Goal: Information Seeking & Learning: Learn about a topic

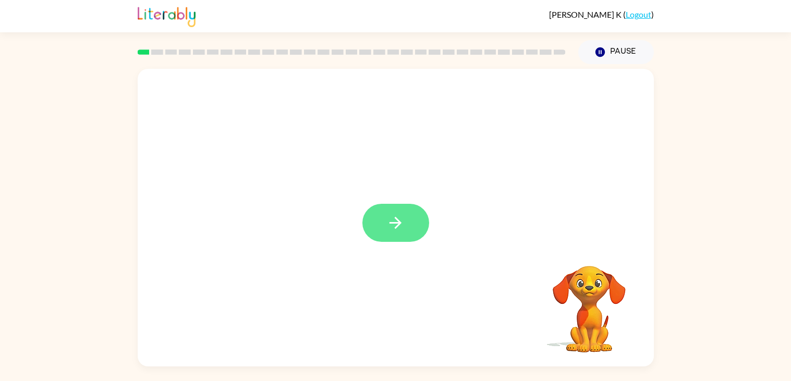
click at [391, 226] on icon "button" at bounding box center [395, 223] width 18 height 18
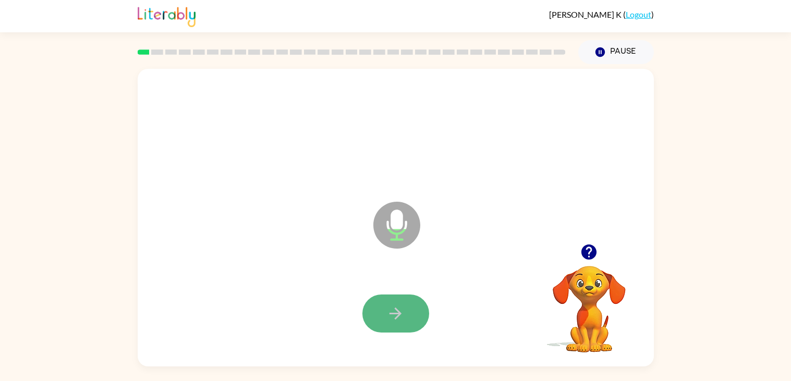
click at [392, 308] on icon "button" at bounding box center [395, 314] width 18 height 18
click at [587, 286] on video "Your browser must support playing .mp4 files to use Literably. Please try using…" at bounding box center [589, 302] width 104 height 104
click at [585, 254] on icon "button" at bounding box center [588, 252] width 15 height 15
click at [417, 309] on button "button" at bounding box center [395, 314] width 67 height 38
click at [411, 312] on button "button" at bounding box center [395, 314] width 67 height 38
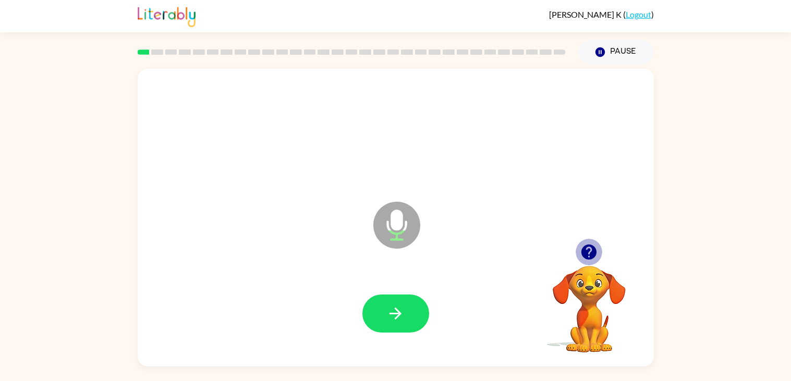
click at [586, 261] on icon "button" at bounding box center [589, 252] width 18 height 18
click at [407, 305] on button "button" at bounding box center [395, 314] width 67 height 38
click at [584, 259] on icon "button" at bounding box center [589, 252] width 18 height 18
click at [403, 319] on icon "button" at bounding box center [395, 314] width 18 height 18
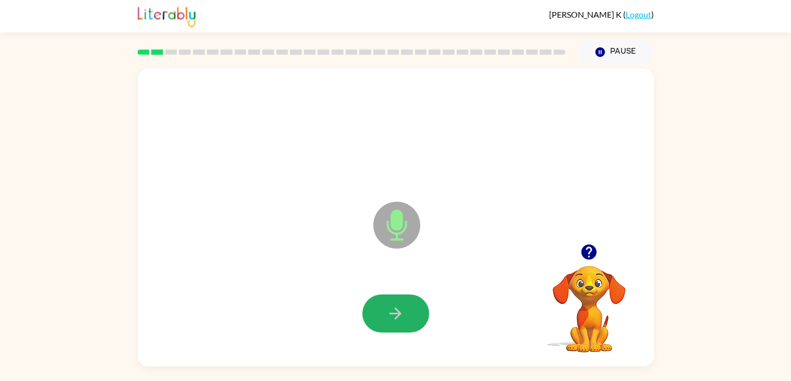
click at [403, 319] on icon "button" at bounding box center [395, 314] width 18 height 18
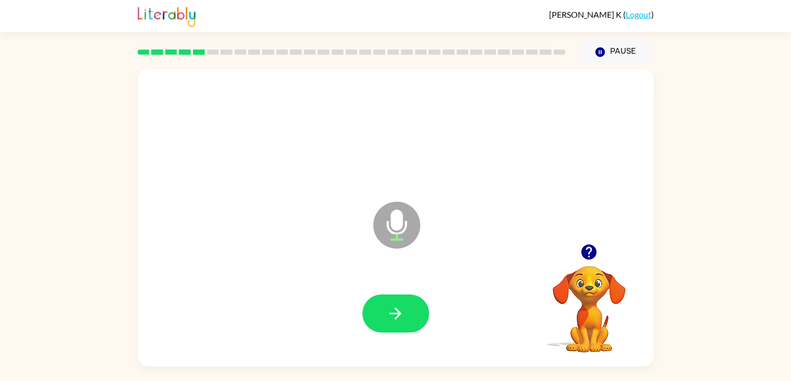
click at [591, 251] on icon "button" at bounding box center [589, 252] width 18 height 18
click at [390, 324] on button "button" at bounding box center [395, 314] width 67 height 38
click at [388, 318] on icon "button" at bounding box center [395, 314] width 18 height 18
click at [407, 311] on button "button" at bounding box center [395, 314] width 67 height 38
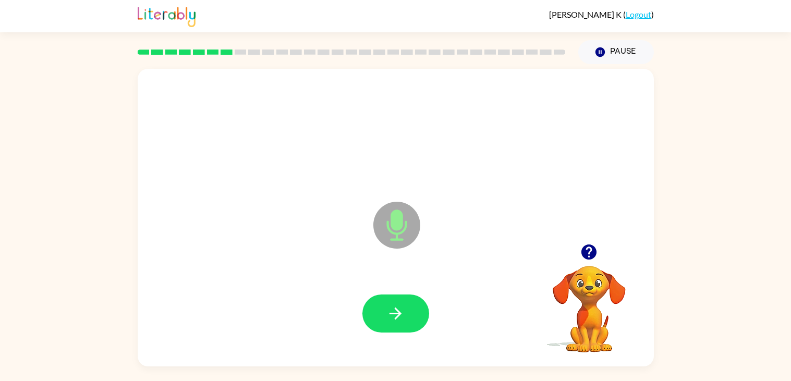
click at [589, 275] on video "Your browser must support playing .mp4 files to use Literably. Please try using…" at bounding box center [589, 302] width 104 height 104
click at [589, 252] on icon "button" at bounding box center [589, 252] width 18 height 18
click at [402, 318] on icon "button" at bounding box center [395, 314] width 18 height 18
click at [401, 317] on icon "button" at bounding box center [395, 314] width 18 height 18
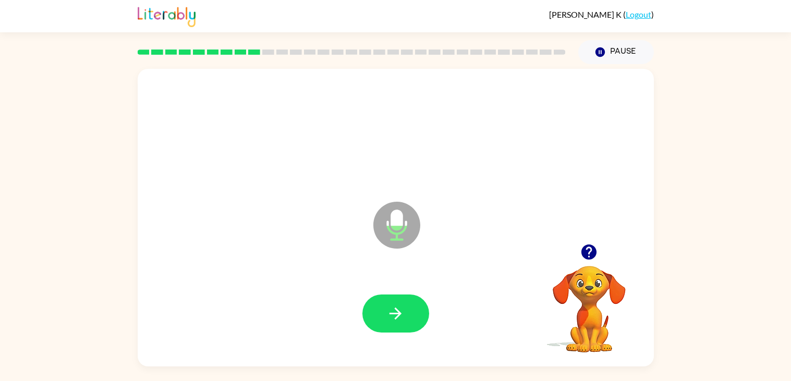
click at [581, 248] on icon "button" at bounding box center [589, 252] width 18 height 18
click at [584, 245] on icon "button" at bounding box center [589, 252] width 18 height 18
click at [400, 317] on icon "button" at bounding box center [395, 314] width 18 height 18
click at [586, 253] on icon "button" at bounding box center [588, 252] width 15 height 15
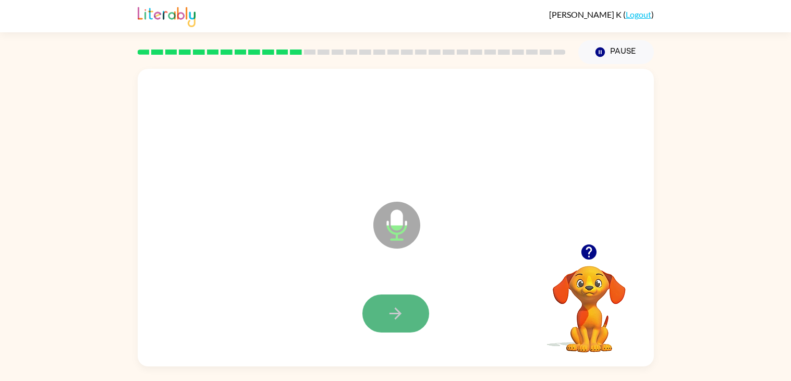
click at [409, 315] on button "button" at bounding box center [395, 314] width 67 height 38
click at [588, 252] on icon "button" at bounding box center [588, 252] width 15 height 15
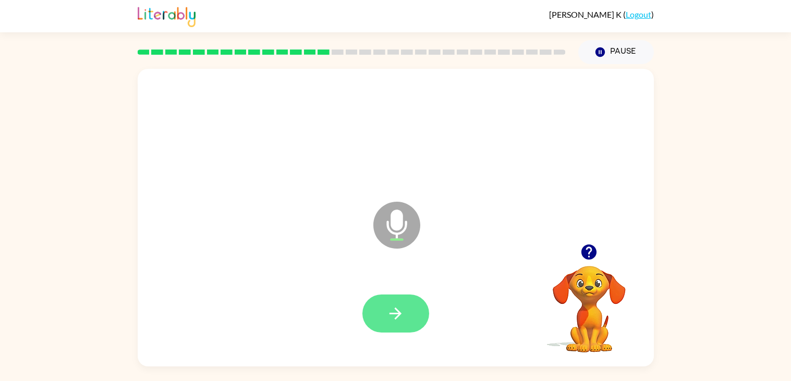
click at [379, 323] on button "button" at bounding box center [395, 314] width 67 height 38
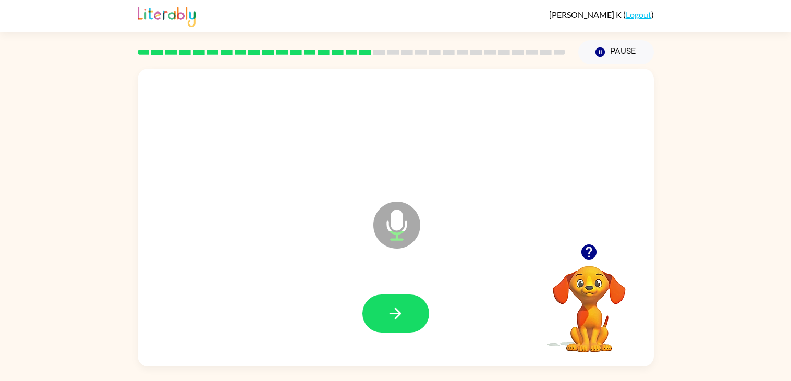
click at [379, 323] on button "button" at bounding box center [395, 314] width 67 height 38
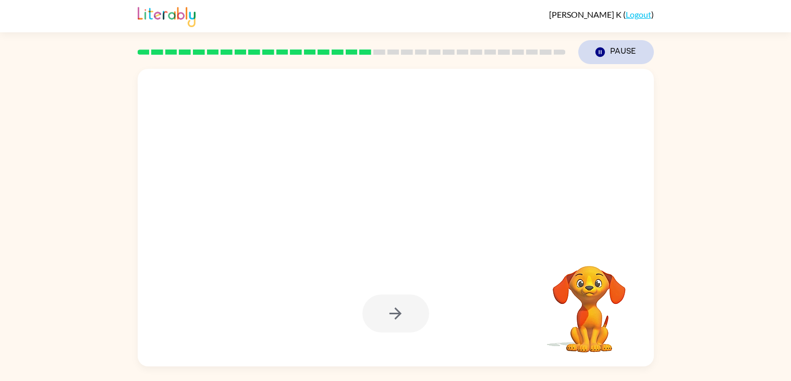
click at [599, 51] on icon "Pause" at bounding box center [599, 51] width 11 height 11
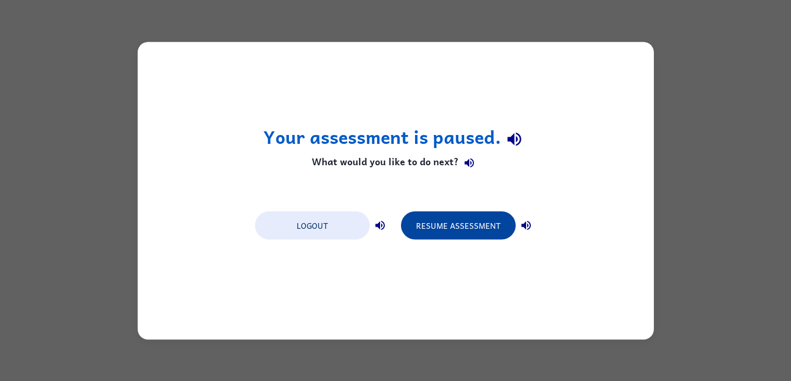
click at [429, 225] on button "Resume Assessment" at bounding box center [458, 225] width 115 height 28
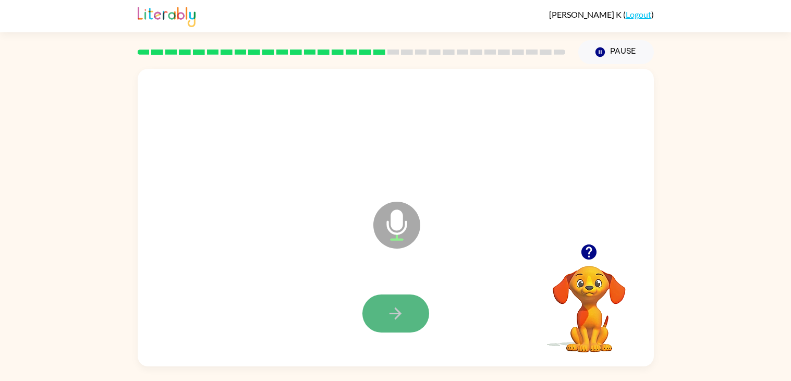
click at [381, 306] on button "button" at bounding box center [395, 314] width 67 height 38
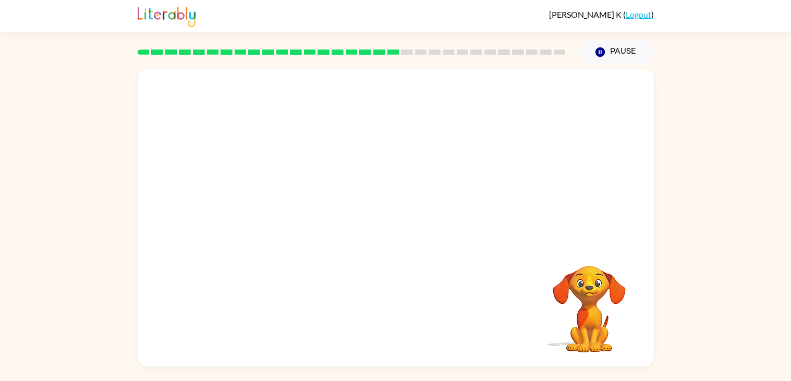
click at [405, 53] on rect at bounding box center [407, 52] width 12 height 5
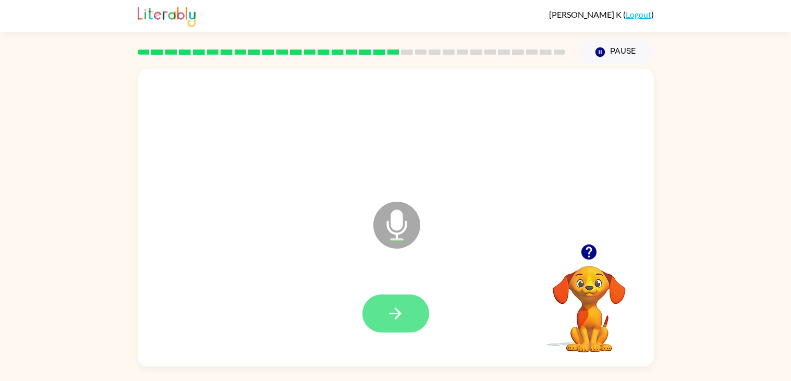
click at [407, 326] on button "button" at bounding box center [395, 314] width 67 height 38
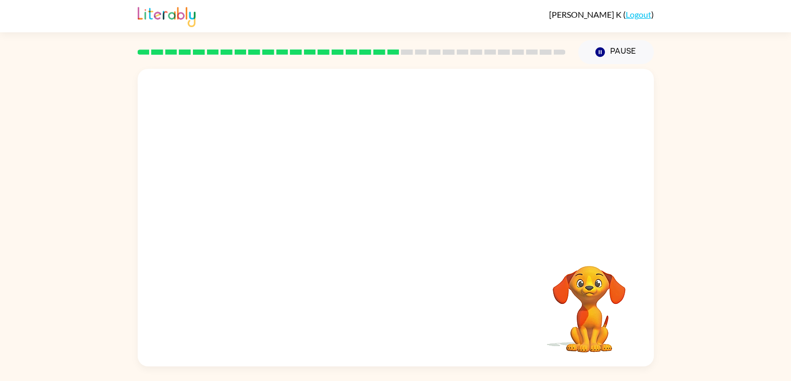
click at [405, 50] on rect at bounding box center [407, 52] width 12 height 5
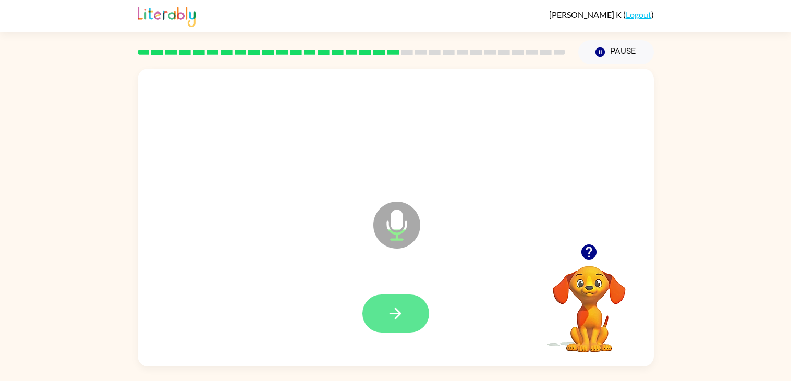
click at [418, 320] on button "button" at bounding box center [395, 314] width 67 height 38
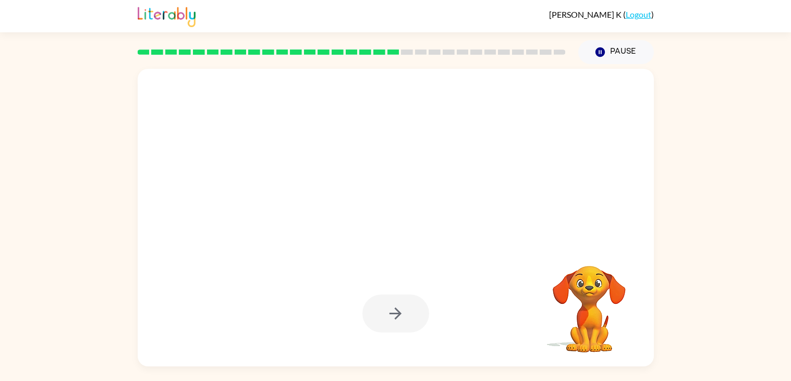
click at [405, 51] on rect at bounding box center [407, 52] width 12 height 5
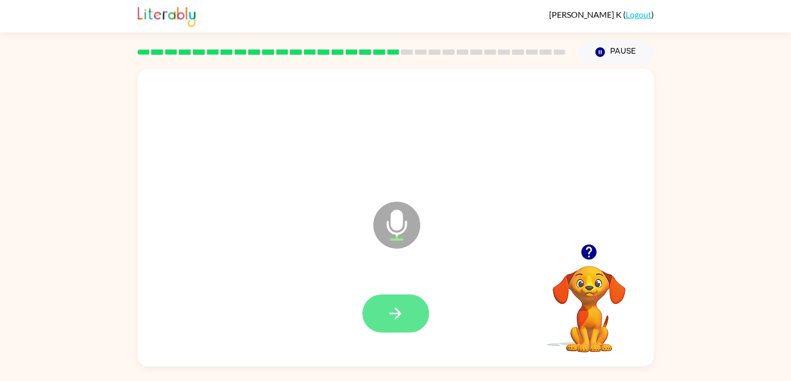
click at [405, 317] on button "button" at bounding box center [395, 314] width 67 height 38
click at [402, 318] on icon "button" at bounding box center [395, 314] width 18 height 18
click at [402, 319] on icon "button" at bounding box center [395, 314] width 18 height 18
click at [580, 250] on icon "button" at bounding box center [589, 252] width 18 height 18
click at [581, 251] on icon "button" at bounding box center [588, 252] width 15 height 15
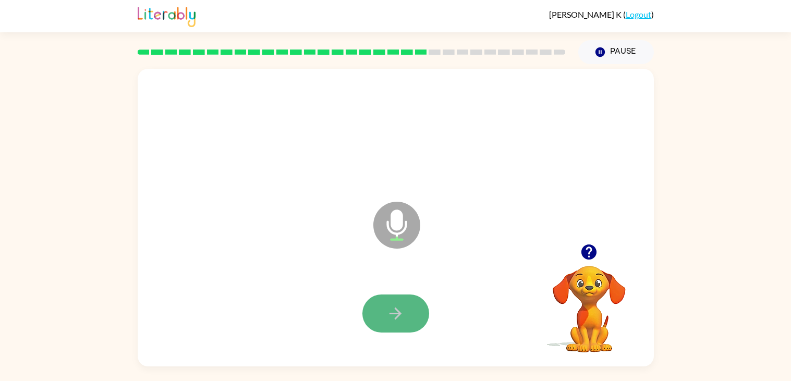
click at [398, 321] on icon "button" at bounding box center [395, 314] width 18 height 18
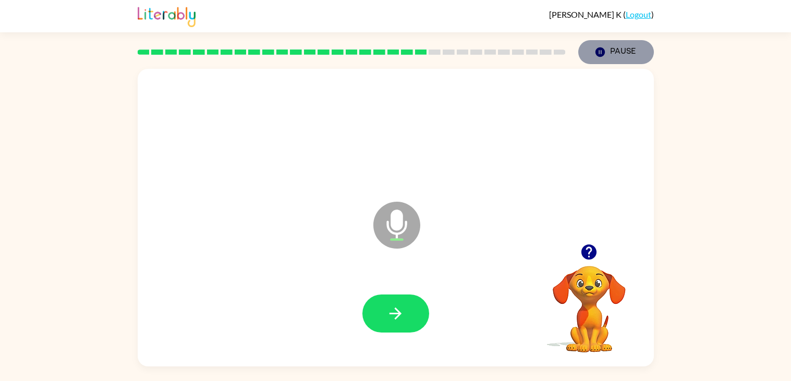
click at [627, 47] on button "Pause Pause" at bounding box center [616, 52] width 76 height 24
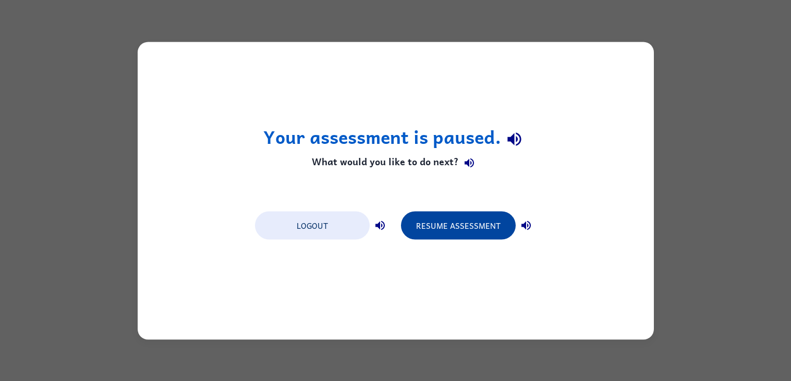
click at [477, 223] on button "Resume Assessment" at bounding box center [458, 225] width 115 height 28
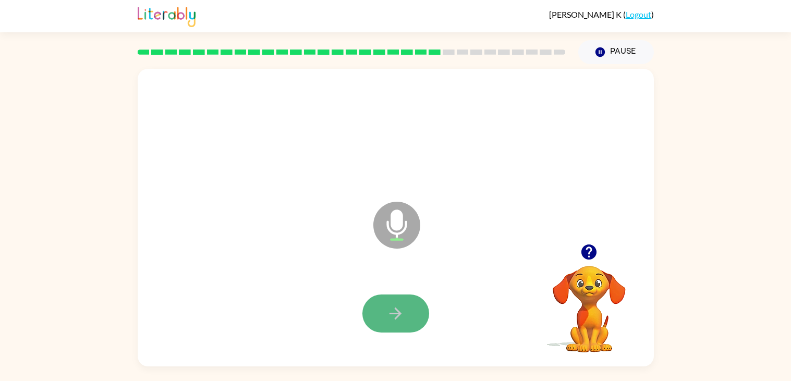
click at [404, 312] on icon "button" at bounding box center [395, 314] width 18 height 18
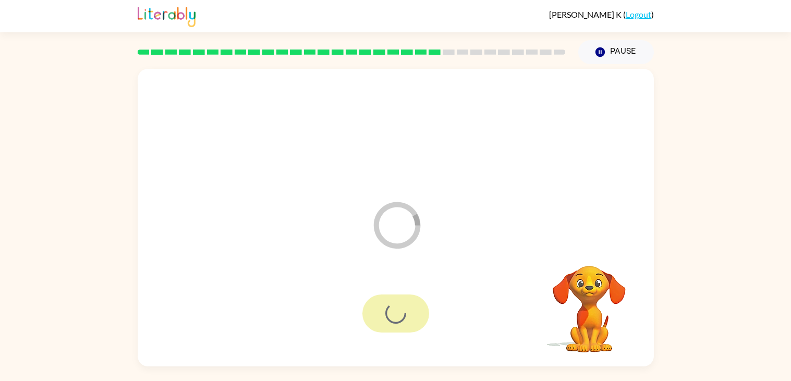
click at [404, 312] on div at bounding box center [395, 314] width 67 height 38
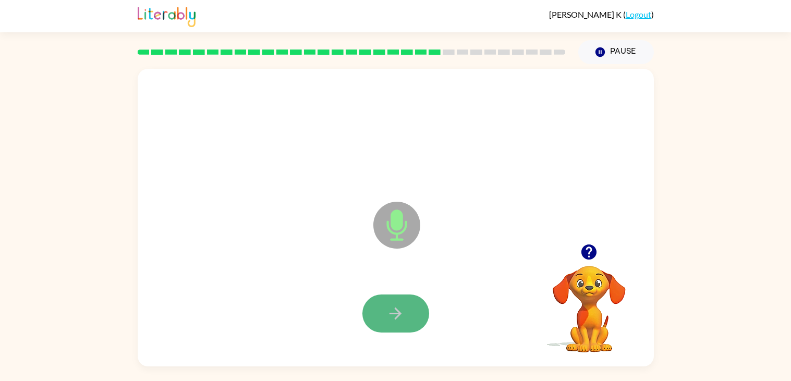
click at [404, 308] on icon "button" at bounding box center [395, 314] width 18 height 18
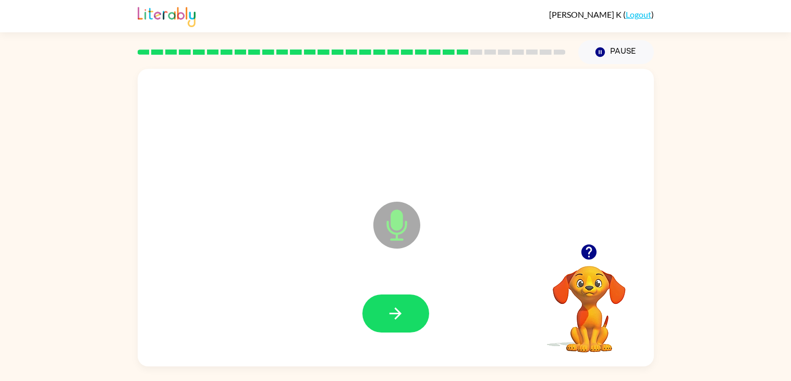
click at [404, 308] on icon "button" at bounding box center [395, 314] width 18 height 18
click at [402, 301] on button "button" at bounding box center [395, 314] width 67 height 38
click at [402, 302] on button "button" at bounding box center [395, 314] width 67 height 38
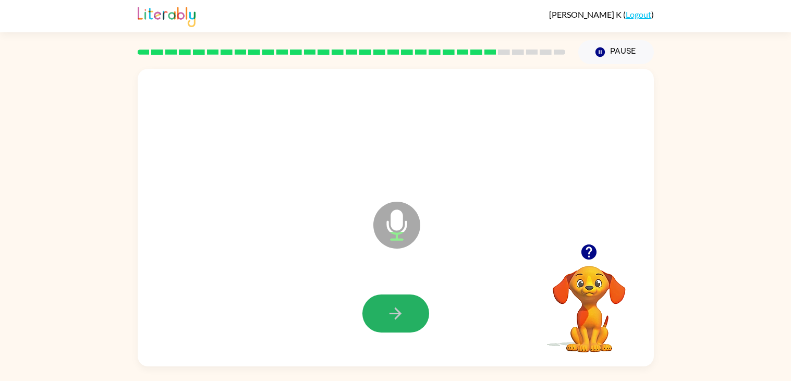
click at [402, 302] on button "button" at bounding box center [395, 314] width 67 height 38
click at [403, 302] on button "button" at bounding box center [395, 314] width 67 height 38
click at [400, 305] on icon "button" at bounding box center [395, 314] width 18 height 18
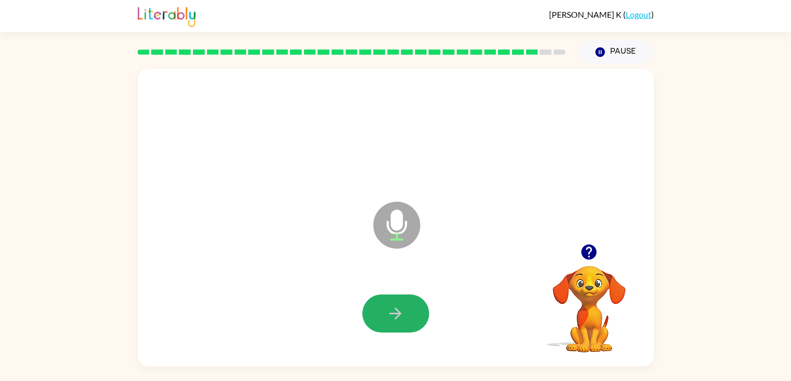
click at [400, 305] on icon "button" at bounding box center [395, 314] width 18 height 18
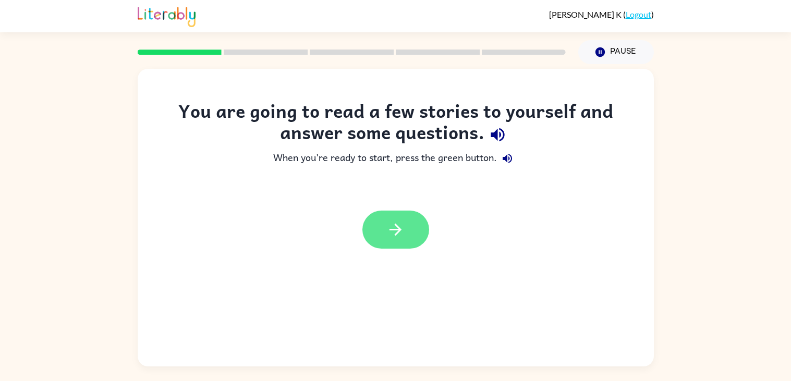
click at [406, 240] on button "button" at bounding box center [395, 230] width 67 height 38
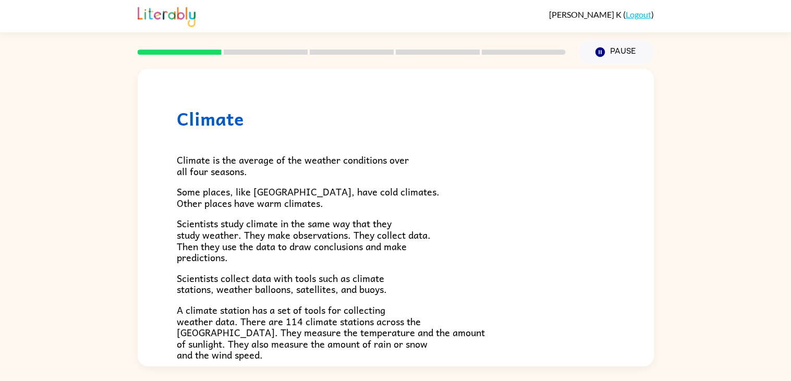
scroll to position [291, 0]
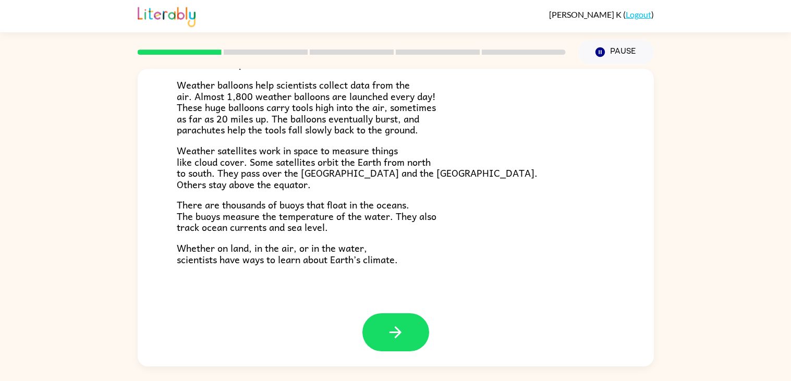
click at [400, 353] on div at bounding box center [396, 340] width 516 height 54
click at [397, 335] on icon "button" at bounding box center [396, 332] width 12 height 12
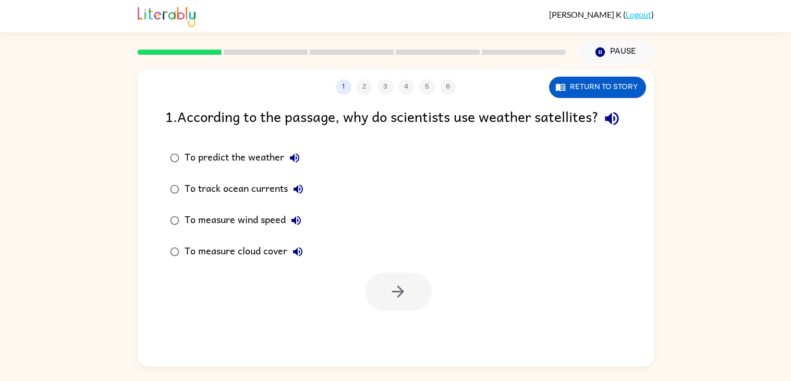
scroll to position [0, 0]
click at [256, 168] on div "To predict the weather" at bounding box center [245, 158] width 120 height 21
click at [403, 301] on icon "button" at bounding box center [398, 292] width 18 height 18
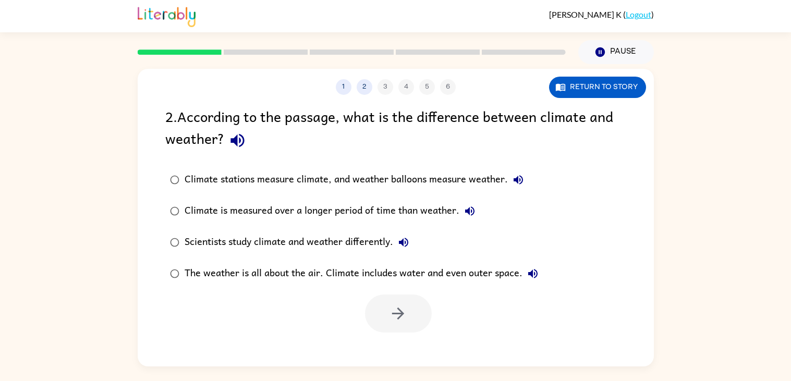
click at [252, 209] on div "Climate is measured over a longer period of time than weather." at bounding box center [333, 211] width 296 height 21
click at [381, 315] on button "button" at bounding box center [398, 314] width 67 height 38
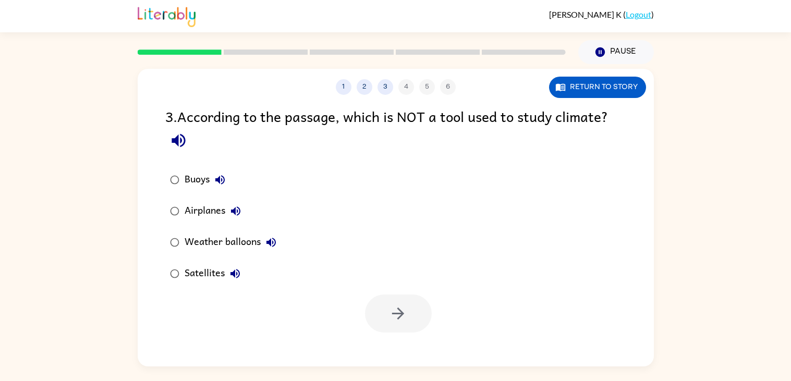
click at [208, 177] on div "Buoys" at bounding box center [208, 179] width 46 height 21
click at [378, 326] on button "button" at bounding box center [398, 314] width 67 height 38
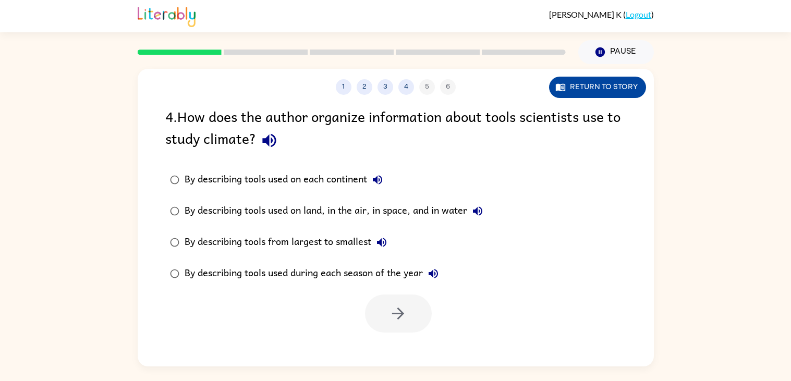
click at [557, 83] on icon "button" at bounding box center [560, 87] width 10 height 10
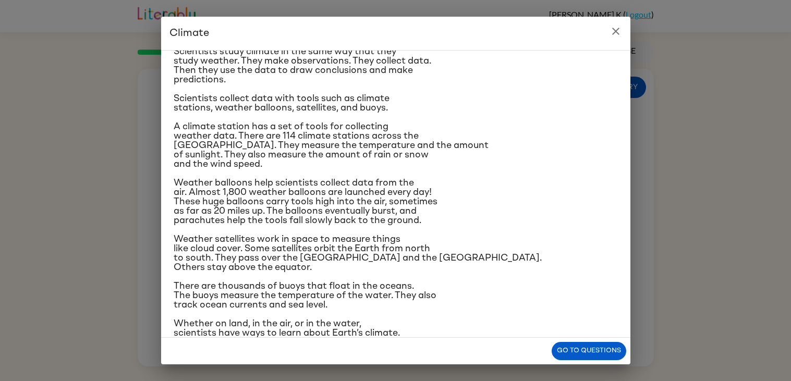
scroll to position [99, 0]
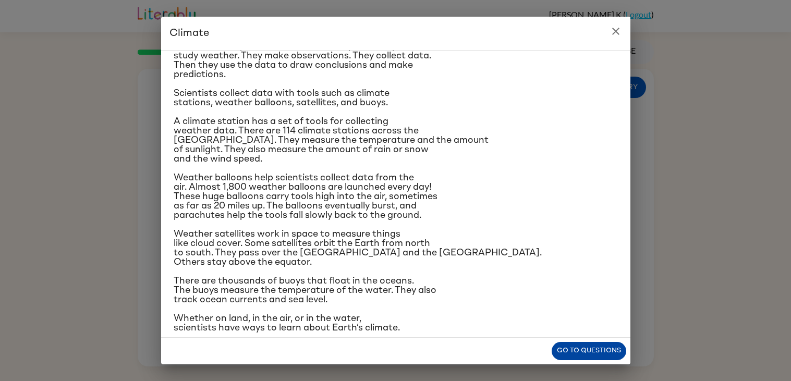
click at [596, 353] on button "Go to questions" at bounding box center [589, 351] width 75 height 18
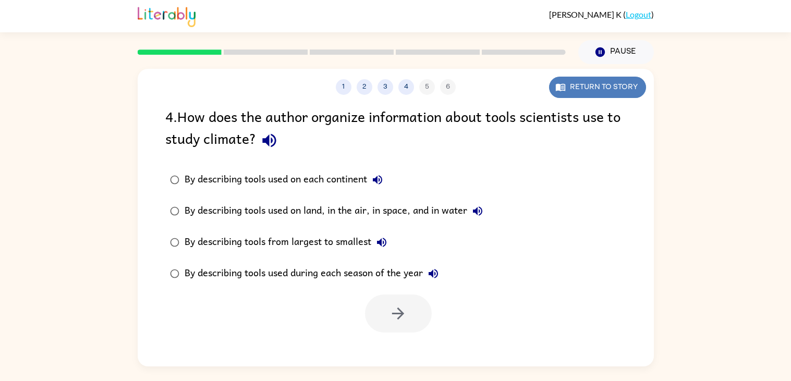
click at [594, 87] on button "Return to story" at bounding box center [597, 87] width 97 height 21
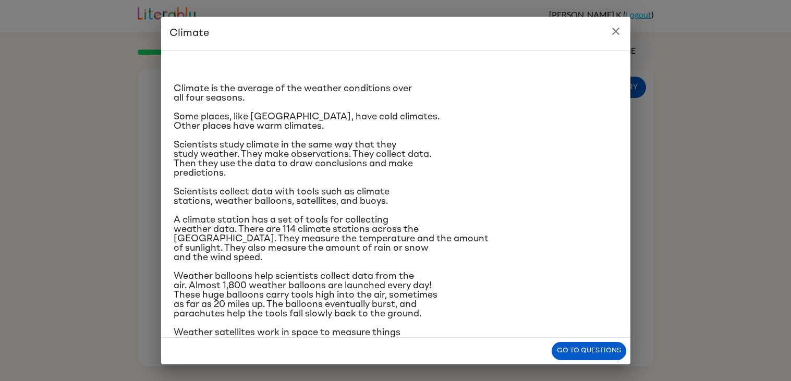
click at [597, 340] on div "Go to questions" at bounding box center [395, 351] width 469 height 27
click at [597, 353] on button "Go to questions" at bounding box center [589, 351] width 75 height 18
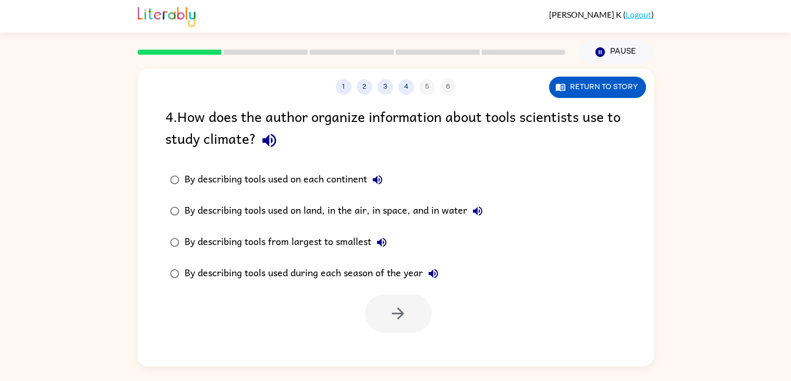
click at [353, 242] on div "By describing tools from largest to smallest" at bounding box center [289, 242] width 208 height 21
click at [402, 208] on div "By describing tools used on land, in the air, in space, and in water" at bounding box center [336, 211] width 303 height 21
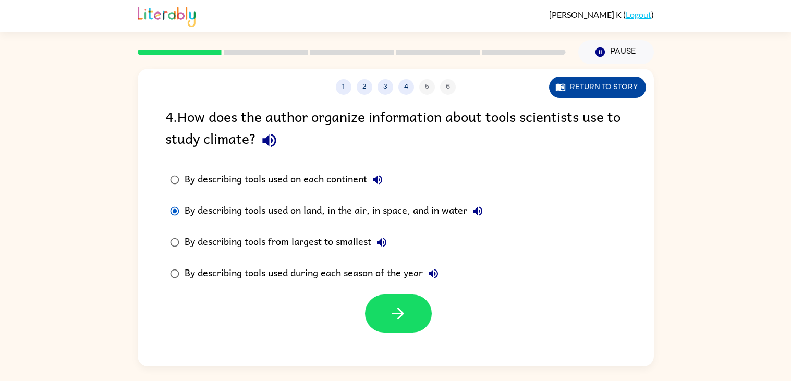
click at [575, 90] on button "Return to story" at bounding box center [597, 87] width 97 height 21
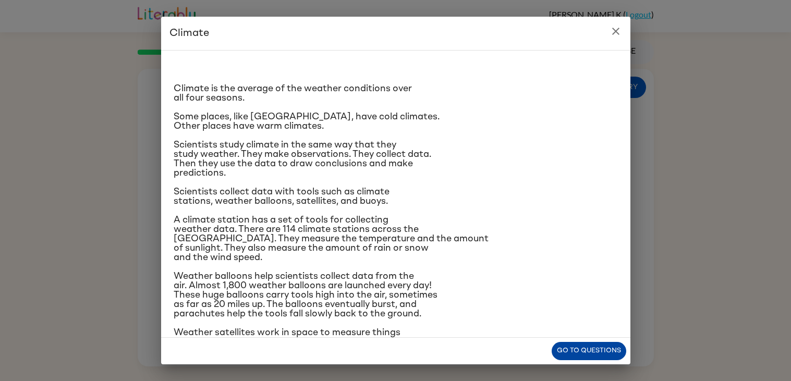
click at [589, 347] on button "Go to questions" at bounding box center [589, 351] width 75 height 18
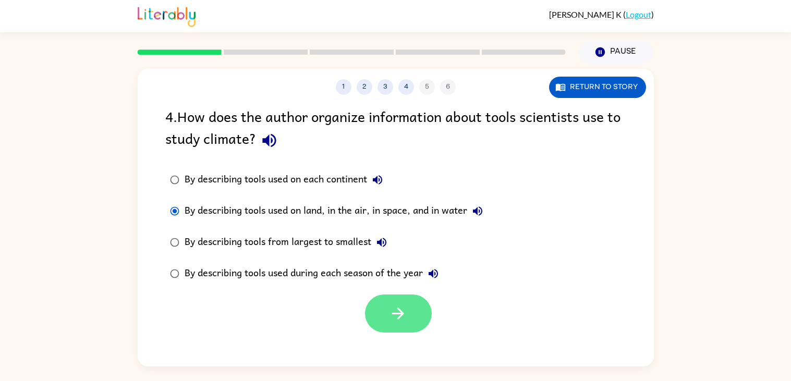
click at [403, 313] on icon "button" at bounding box center [398, 314] width 18 height 18
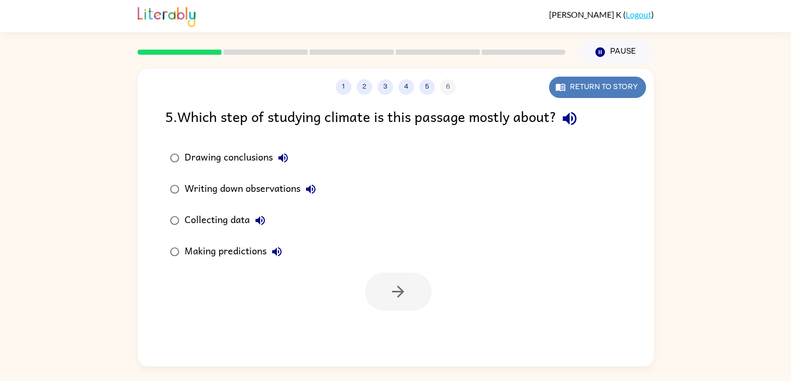
click at [571, 87] on button "Return to story" at bounding box center [597, 87] width 97 height 21
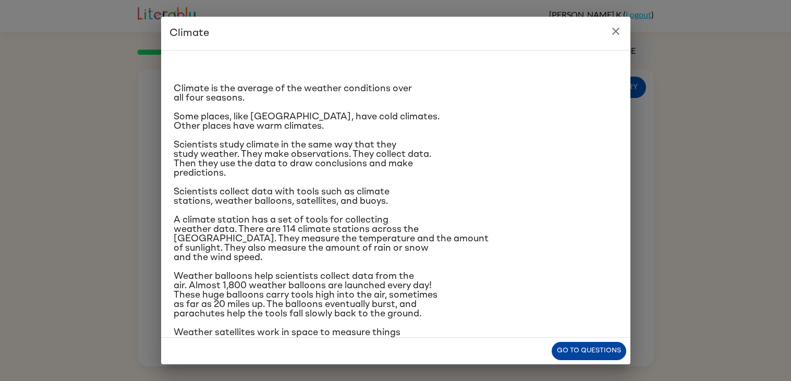
click at [611, 355] on button "Go to questions" at bounding box center [589, 351] width 75 height 18
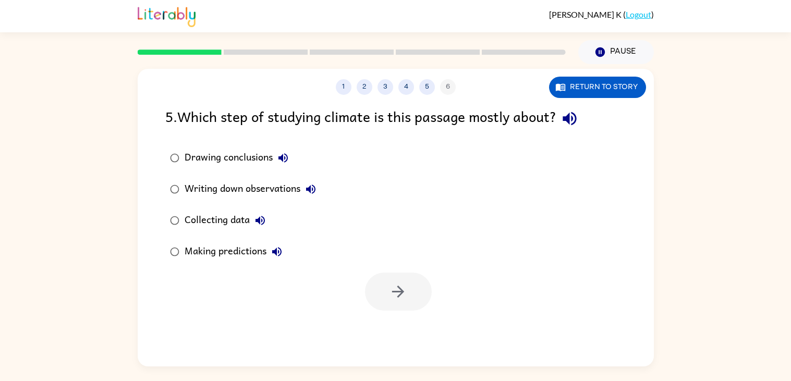
click at [193, 218] on div "Collecting data" at bounding box center [228, 220] width 86 height 21
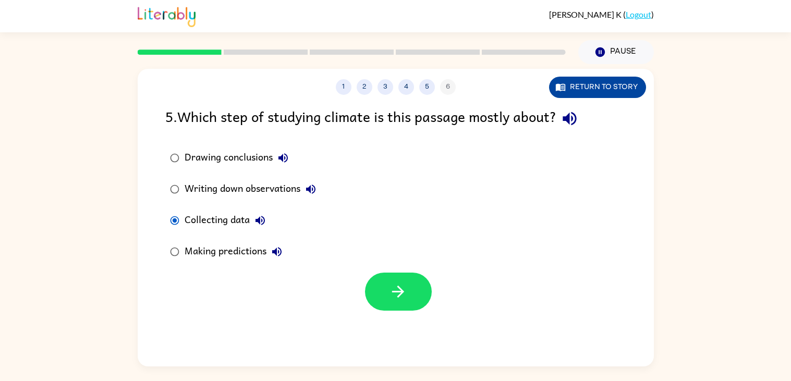
click at [605, 84] on button "Return to story" at bounding box center [597, 87] width 97 height 21
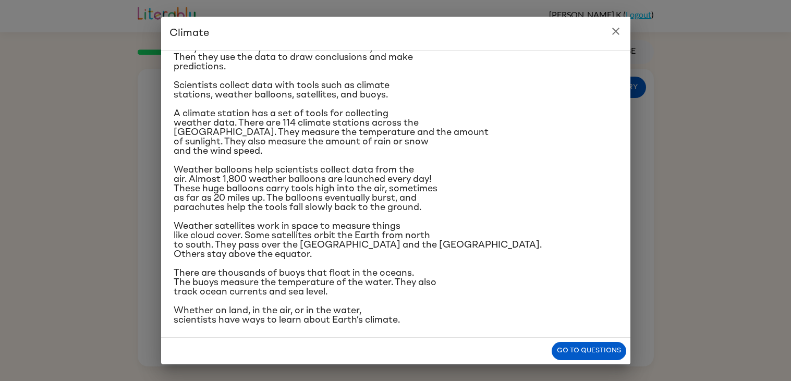
scroll to position [107, 0]
click at [390, 186] on span "Weather balloons help scientists collect data from the air. Almost 1,800 weathe…" at bounding box center [306, 188] width 264 height 47
click at [581, 355] on button "Go to questions" at bounding box center [589, 351] width 75 height 18
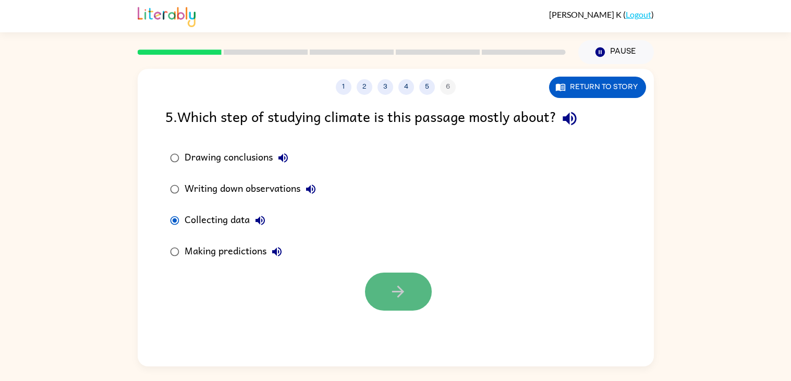
click at [396, 291] on icon "button" at bounding box center [398, 292] width 18 height 18
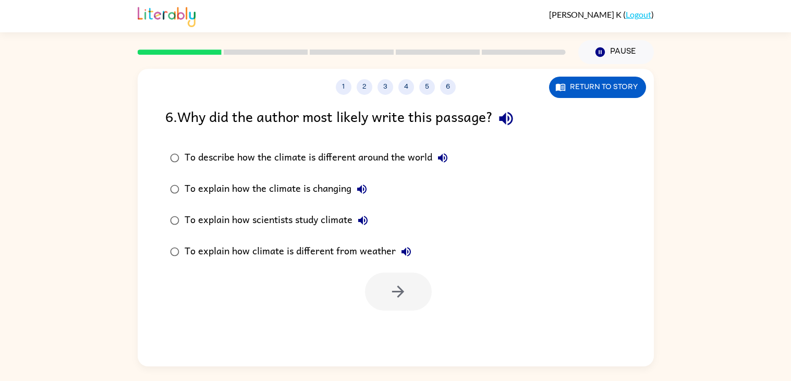
click at [301, 217] on div "To explain how scientists study climate" at bounding box center [279, 220] width 189 height 21
click at [377, 283] on button "button" at bounding box center [398, 292] width 67 height 38
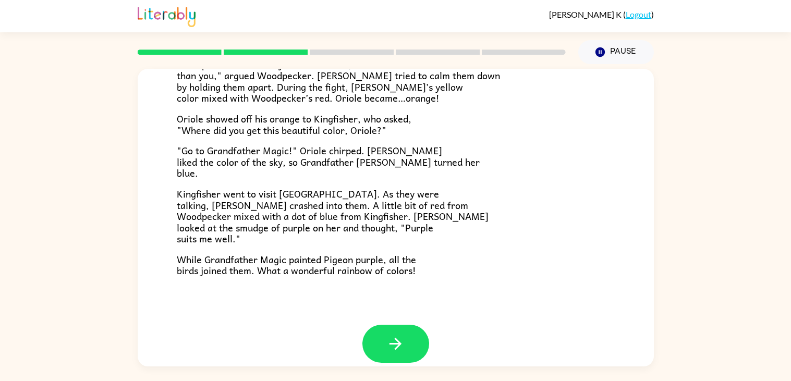
scroll to position [259, 0]
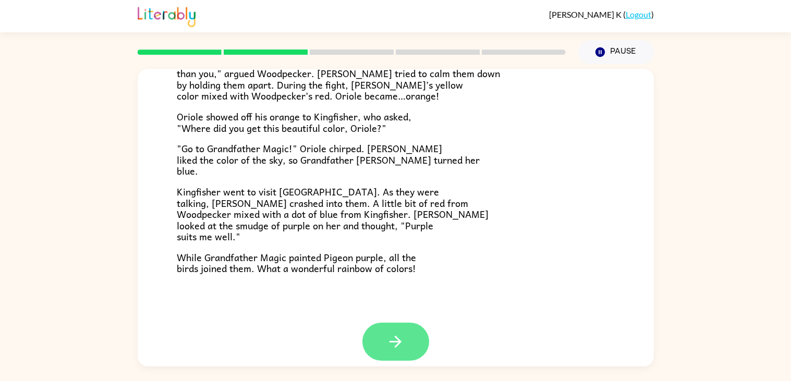
click at [377, 343] on button "button" at bounding box center [395, 342] width 67 height 38
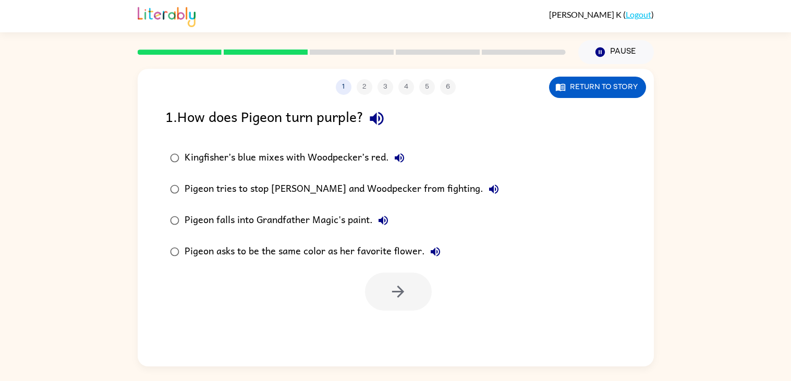
scroll to position [0, 0]
click at [300, 189] on div "Pigeon tries to stop Canary and Woodpecker from fighting." at bounding box center [345, 189] width 320 height 21
click at [390, 295] on icon "button" at bounding box center [398, 292] width 18 height 18
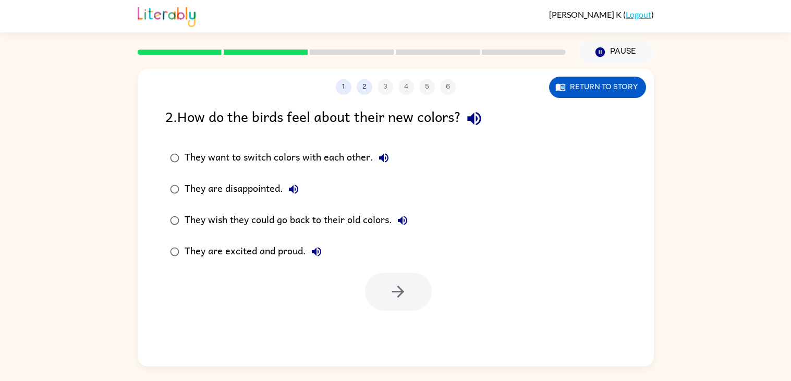
click at [242, 183] on div "They are disappointed." at bounding box center [244, 189] width 119 height 21
click at [401, 297] on icon "button" at bounding box center [398, 292] width 18 height 18
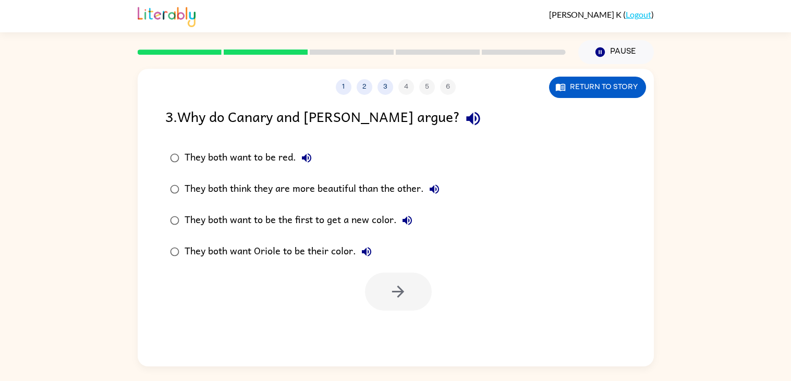
click at [329, 191] on div "They both think they are more beautiful than the other." at bounding box center [315, 189] width 260 height 21
click at [391, 286] on icon "button" at bounding box center [398, 292] width 18 height 18
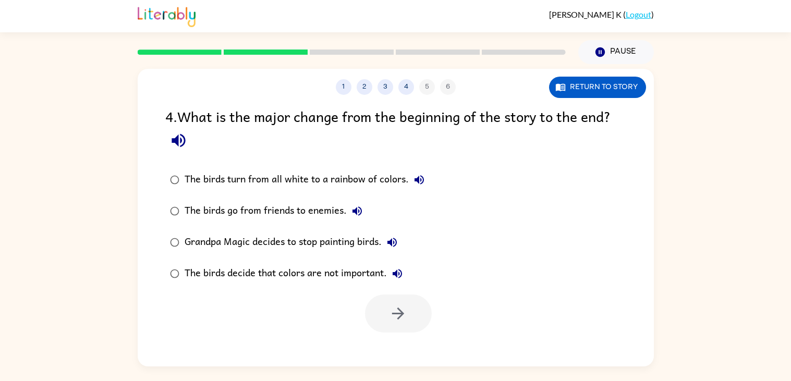
click at [323, 212] on div "The birds go from friends to enemies." at bounding box center [276, 211] width 183 height 21
click at [396, 322] on icon "button" at bounding box center [398, 314] width 18 height 18
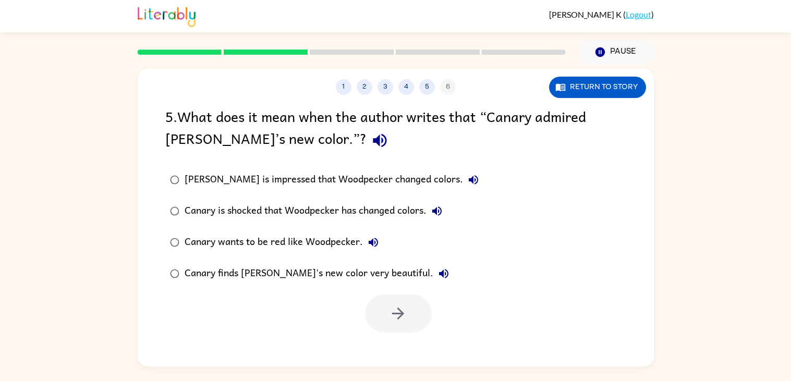
click at [381, 272] on div "Canary finds Woodpecker's new color very beautiful." at bounding box center [320, 273] width 270 height 21
click at [397, 326] on button "button" at bounding box center [398, 314] width 67 height 38
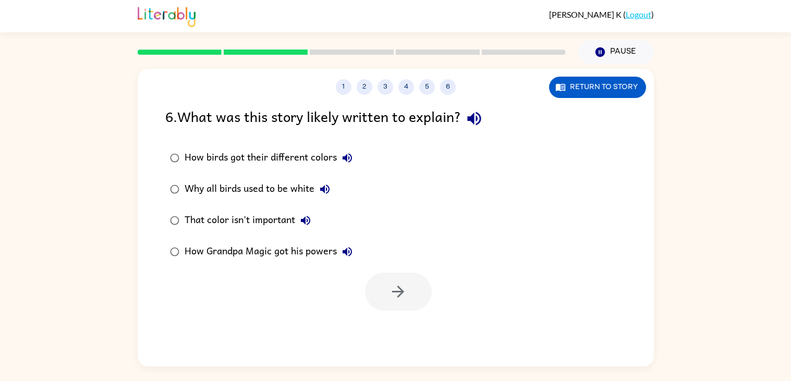
click at [212, 155] on div "How birds got their different colors" at bounding box center [271, 158] width 173 height 21
click at [396, 299] on icon "button" at bounding box center [398, 292] width 18 height 18
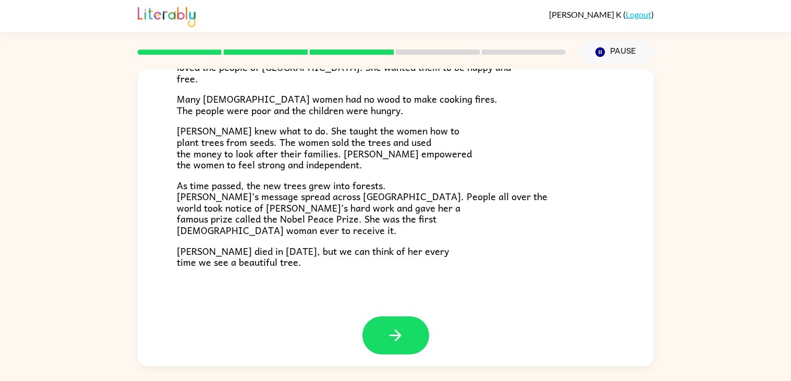
scroll to position [293, 0]
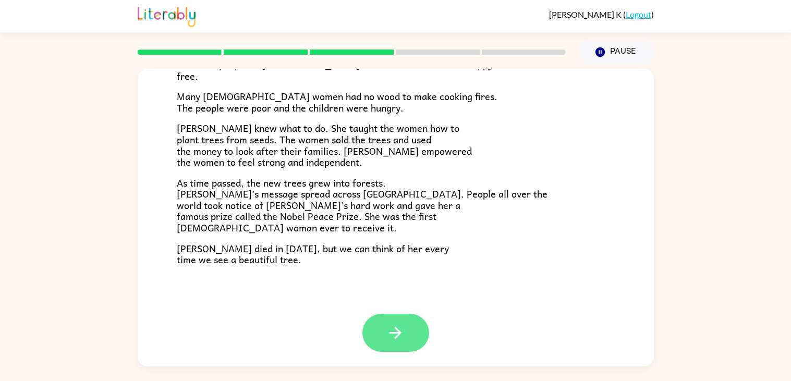
click at [400, 322] on button "button" at bounding box center [395, 333] width 67 height 38
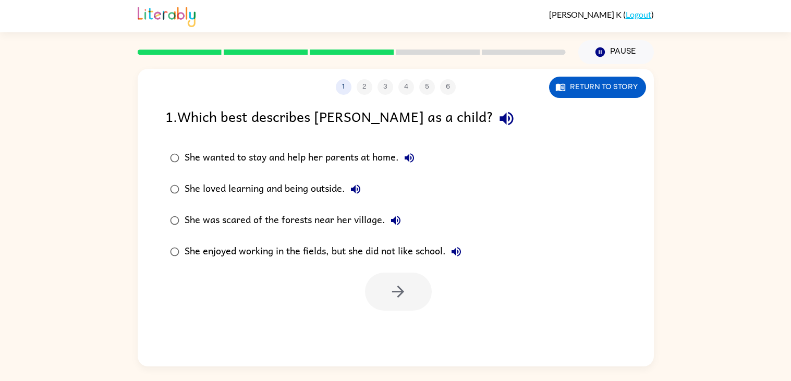
scroll to position [0, 0]
click at [281, 188] on div "She loved learning and being outside." at bounding box center [275, 189] width 181 height 21
click at [375, 290] on button "button" at bounding box center [398, 292] width 67 height 38
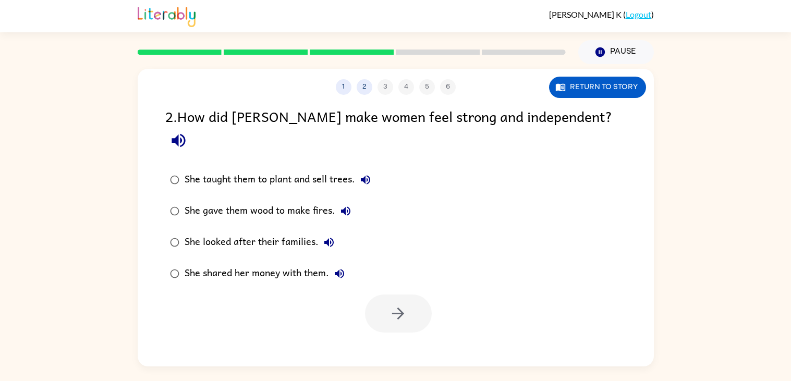
click at [375, 295] on div at bounding box center [398, 314] width 67 height 38
drag, startPoint x: 375, startPoint y: 290, endPoint x: 306, endPoint y: 257, distance: 77.0
click at [306, 257] on div "2 . How did Wangari make women feel strong and independent? She taught them to …" at bounding box center [396, 218] width 516 height 227
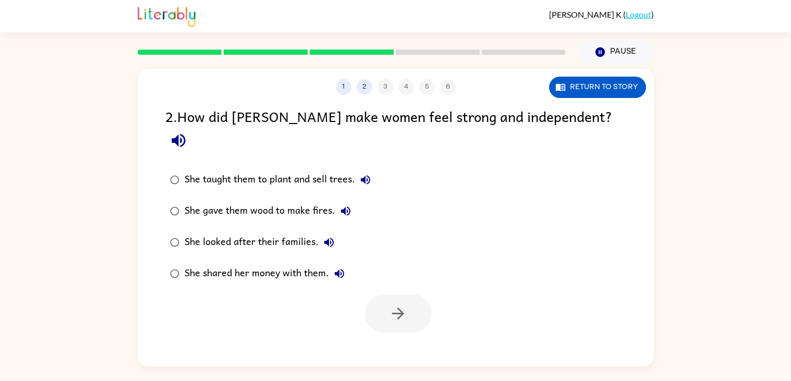
click at [261, 169] on div "She taught them to plant and sell trees." at bounding box center [280, 179] width 191 height 21
click at [404, 305] on icon "button" at bounding box center [398, 314] width 18 height 18
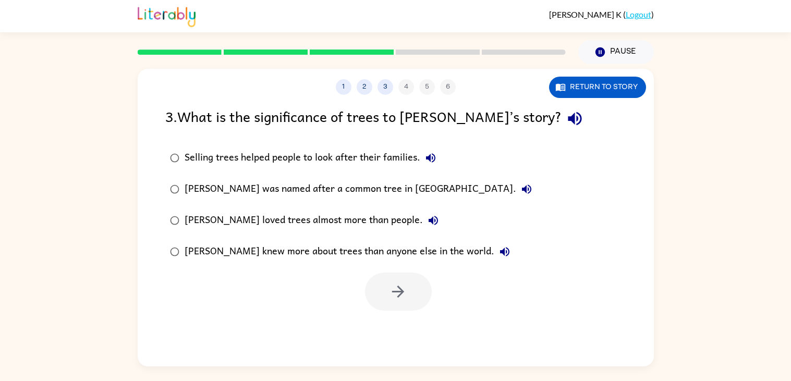
click at [300, 218] on div "Wangari loved trees almost more than people." at bounding box center [314, 220] width 259 height 21
click at [415, 306] on button "button" at bounding box center [398, 292] width 67 height 38
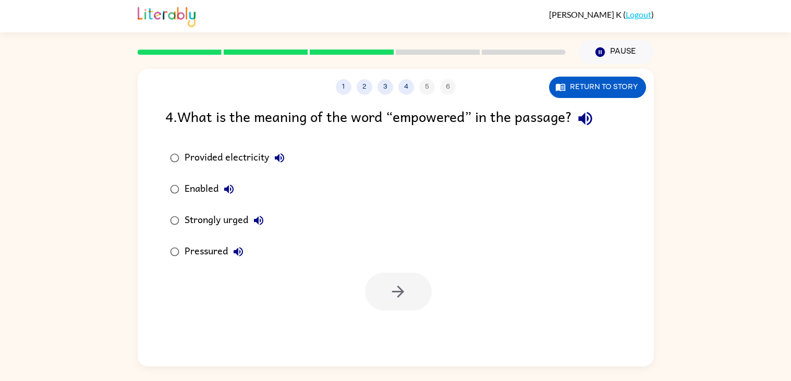
click at [415, 306] on div at bounding box center [398, 292] width 67 height 38
click at [229, 221] on div "Strongly urged" at bounding box center [227, 220] width 84 height 21
click at [406, 288] on icon "button" at bounding box center [398, 292] width 18 height 18
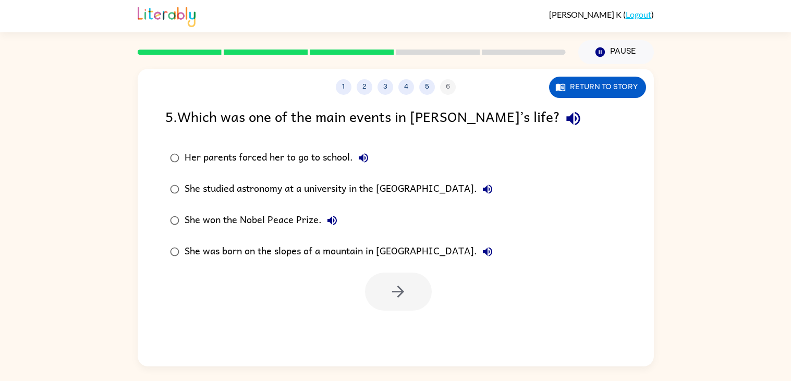
click at [303, 216] on div "She won the Nobel Peace Prize." at bounding box center [264, 220] width 158 height 21
click at [396, 286] on icon "button" at bounding box center [398, 292] width 18 height 18
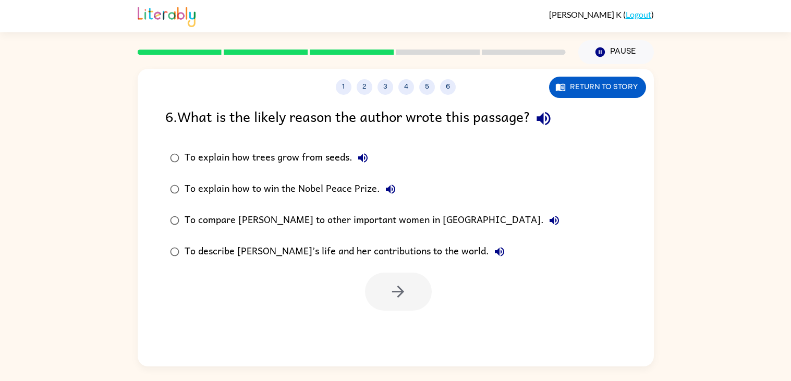
click at [372, 139] on div "6 . What is the likely reason the author wrote this passage? To explain how tre…" at bounding box center [396, 207] width 516 height 205
click at [341, 251] on div "To describe Wangari’s life and her contributions to the world." at bounding box center [347, 251] width 325 height 21
click at [387, 277] on button "button" at bounding box center [398, 292] width 67 height 38
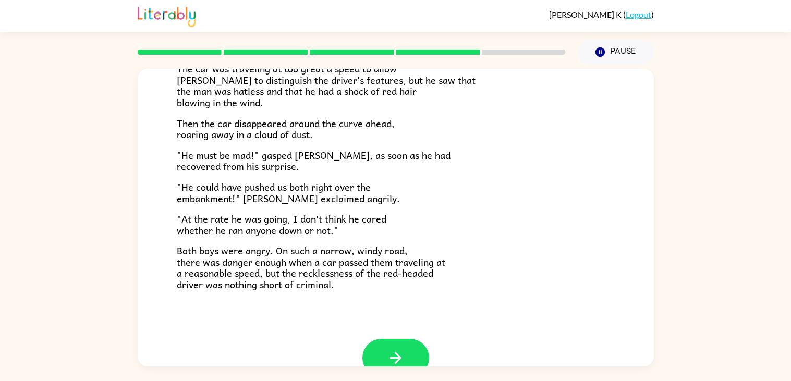
scroll to position [265, 0]
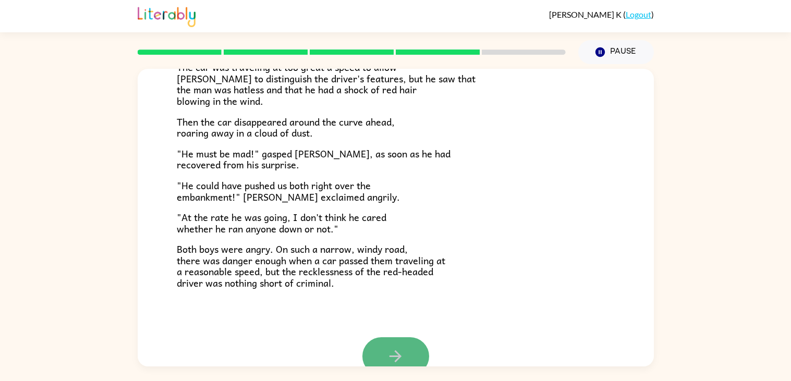
click at [415, 363] on button "button" at bounding box center [395, 356] width 67 height 38
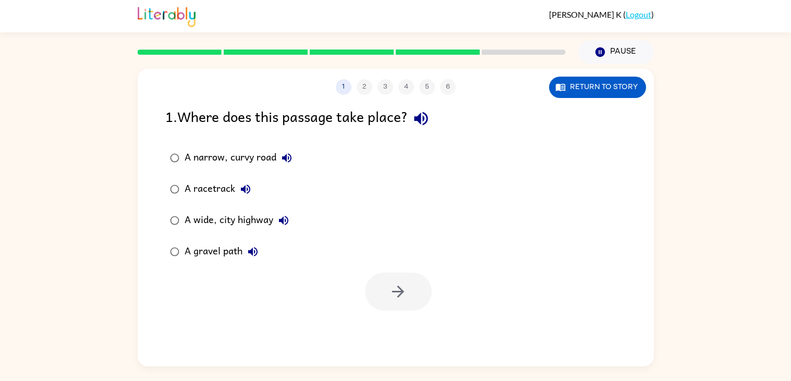
click at [225, 253] on div "A gravel path" at bounding box center [224, 251] width 79 height 21
click at [389, 295] on icon "button" at bounding box center [398, 292] width 18 height 18
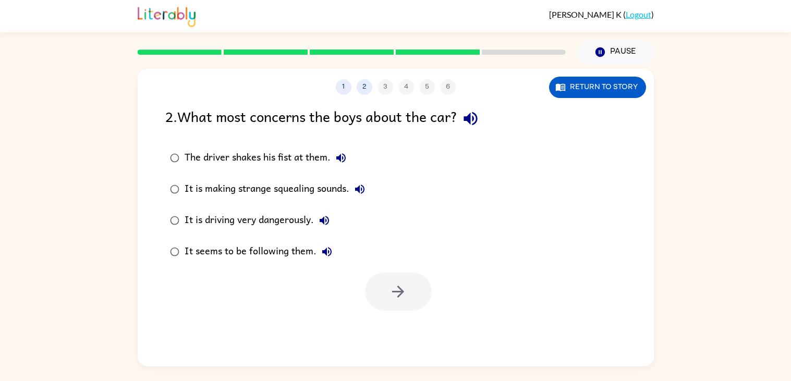
click at [293, 221] on div "It is driving very dangerously." at bounding box center [260, 220] width 150 height 21
click at [403, 288] on icon "button" at bounding box center [398, 292] width 18 height 18
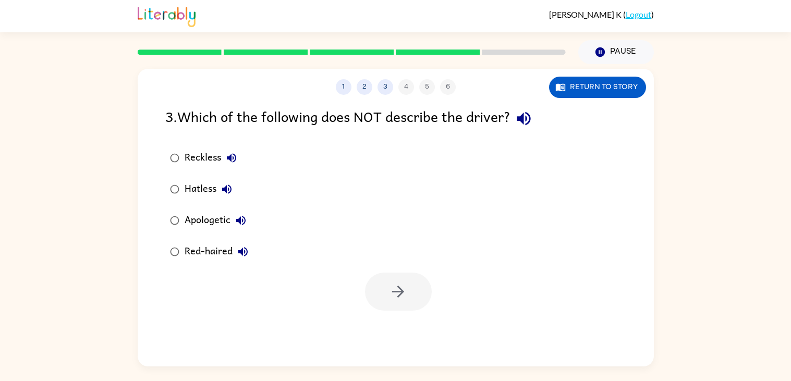
click at [220, 222] on div "Apologetic" at bounding box center [218, 220] width 67 height 21
click at [387, 293] on button "button" at bounding box center [398, 292] width 67 height 38
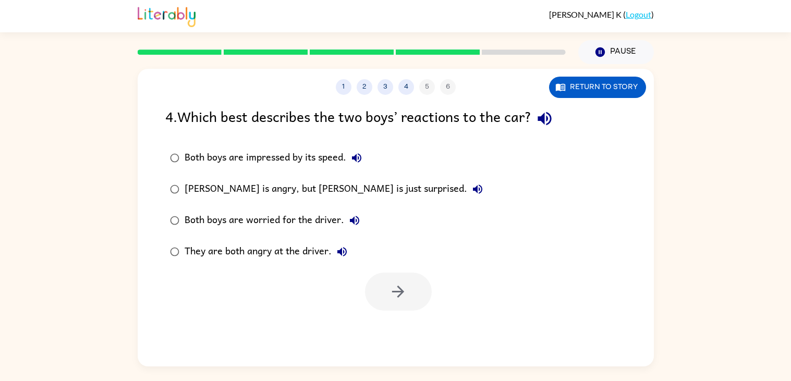
click at [310, 250] on div "They are both angry at the driver." at bounding box center [269, 251] width 168 height 21
click at [392, 294] on icon "button" at bounding box center [398, 292] width 18 height 18
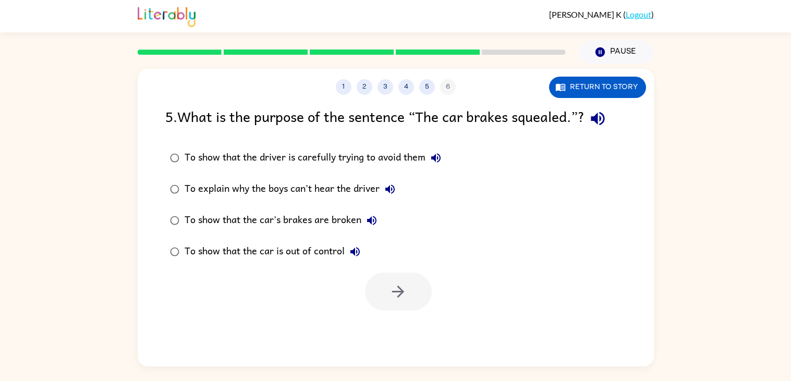
click at [322, 255] on div "To show that the car is out of control" at bounding box center [275, 251] width 181 height 21
click at [398, 280] on button "button" at bounding box center [398, 292] width 67 height 38
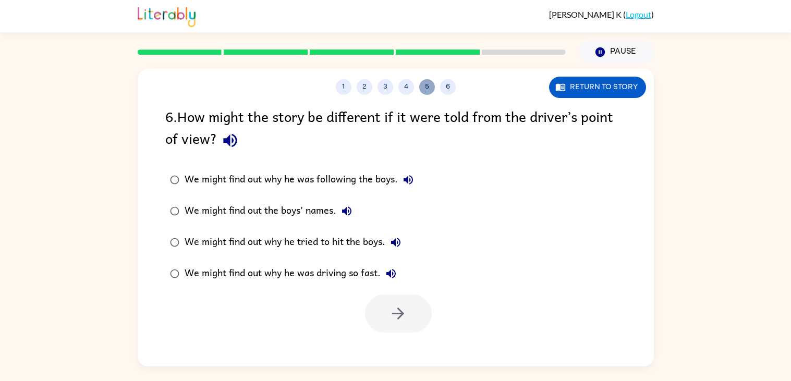
click at [429, 89] on button "5" at bounding box center [427, 87] width 16 height 16
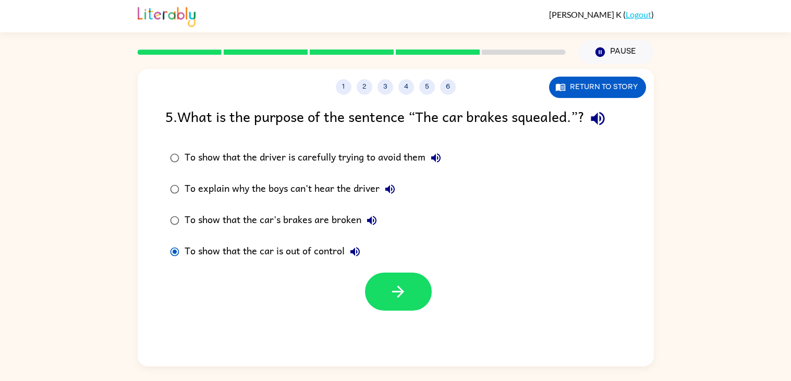
click at [331, 162] on div "To show that the driver is carefully trying to avoid them" at bounding box center [316, 158] width 262 height 21
click at [337, 250] on div "To show that the car is out of control" at bounding box center [275, 251] width 181 height 21
click at [383, 275] on button "button" at bounding box center [398, 292] width 67 height 38
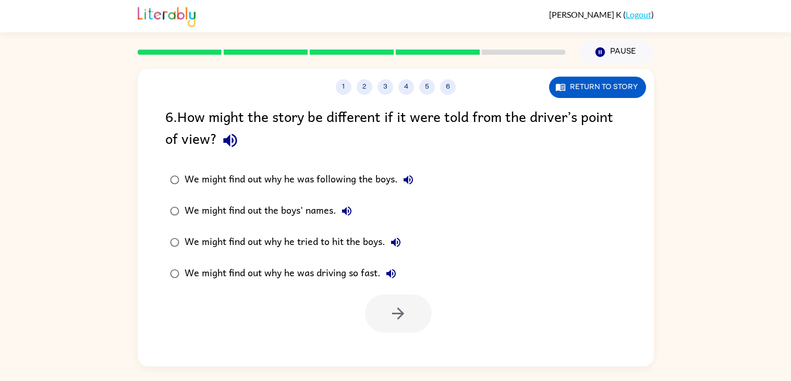
click at [325, 276] on div "We might find out why he was driving so fast." at bounding box center [293, 273] width 217 height 21
click at [392, 302] on button "button" at bounding box center [398, 314] width 67 height 38
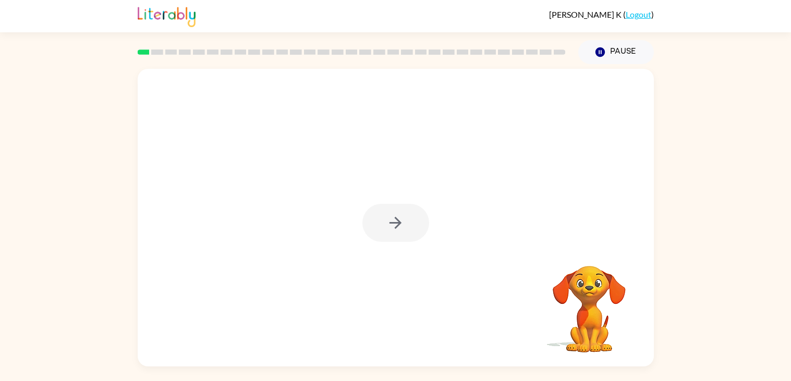
click at [382, 224] on div at bounding box center [395, 223] width 67 height 38
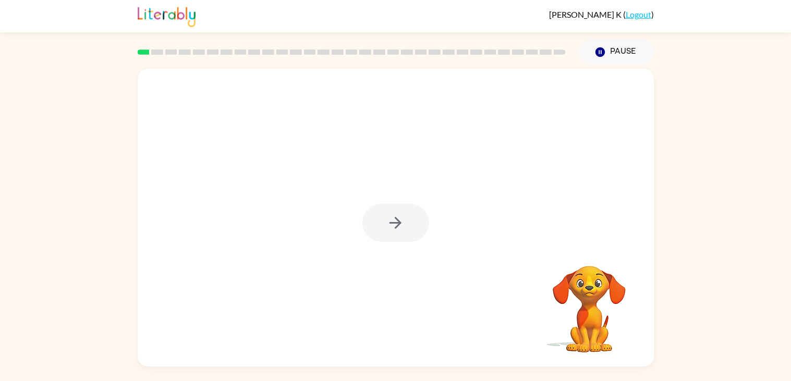
click at [382, 224] on div at bounding box center [395, 223] width 67 height 38
click at [382, 224] on button "button" at bounding box center [395, 223] width 67 height 38
click at [382, 224] on div at bounding box center [396, 156] width 516 height 175
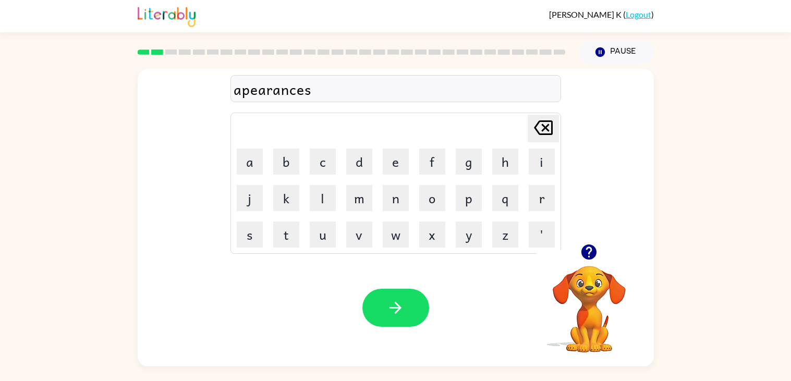
click at [250, 94] on div "apearances" at bounding box center [396, 89] width 324 height 22
click at [396, 295] on button "button" at bounding box center [395, 308] width 67 height 38
click at [394, 315] on icon "button" at bounding box center [395, 308] width 18 height 18
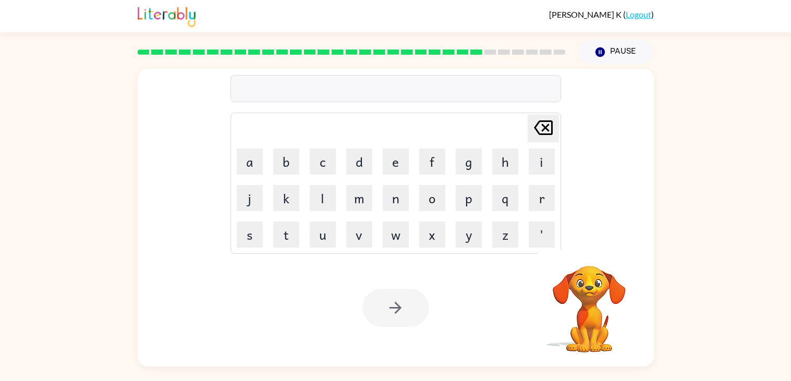
click at [506, 70] on div "Delete Delete last character input a b c d e f g h i j k l m n o p q r s t u v …" at bounding box center [395, 156] width 331 height 195
click at [522, 65] on div at bounding box center [351, 52] width 441 height 37
click at [541, 65] on div at bounding box center [351, 52] width 441 height 37
click at [554, 66] on div at bounding box center [351, 52] width 441 height 37
click at [559, 64] on div at bounding box center [351, 52] width 441 height 37
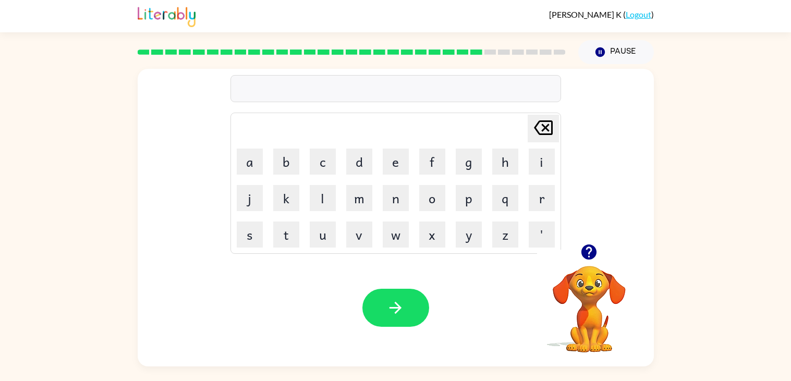
click at [585, 246] on icon "button" at bounding box center [588, 252] width 15 height 15
click at [590, 255] on icon "button" at bounding box center [588, 252] width 15 height 15
